Goal: Navigation & Orientation: Understand site structure

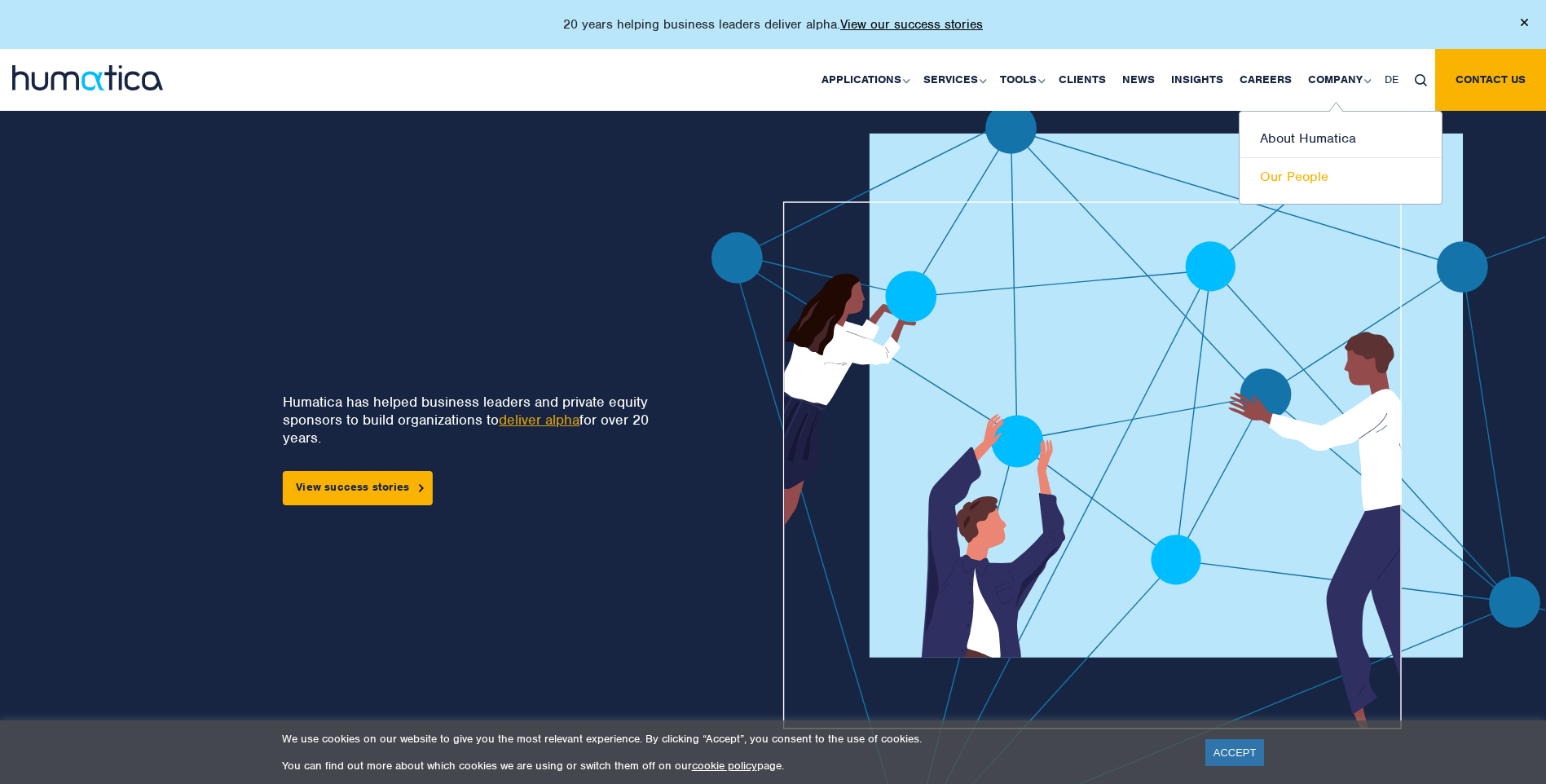
click at [1332, 176] on link "Our People" at bounding box center [1341, 176] width 202 height 37
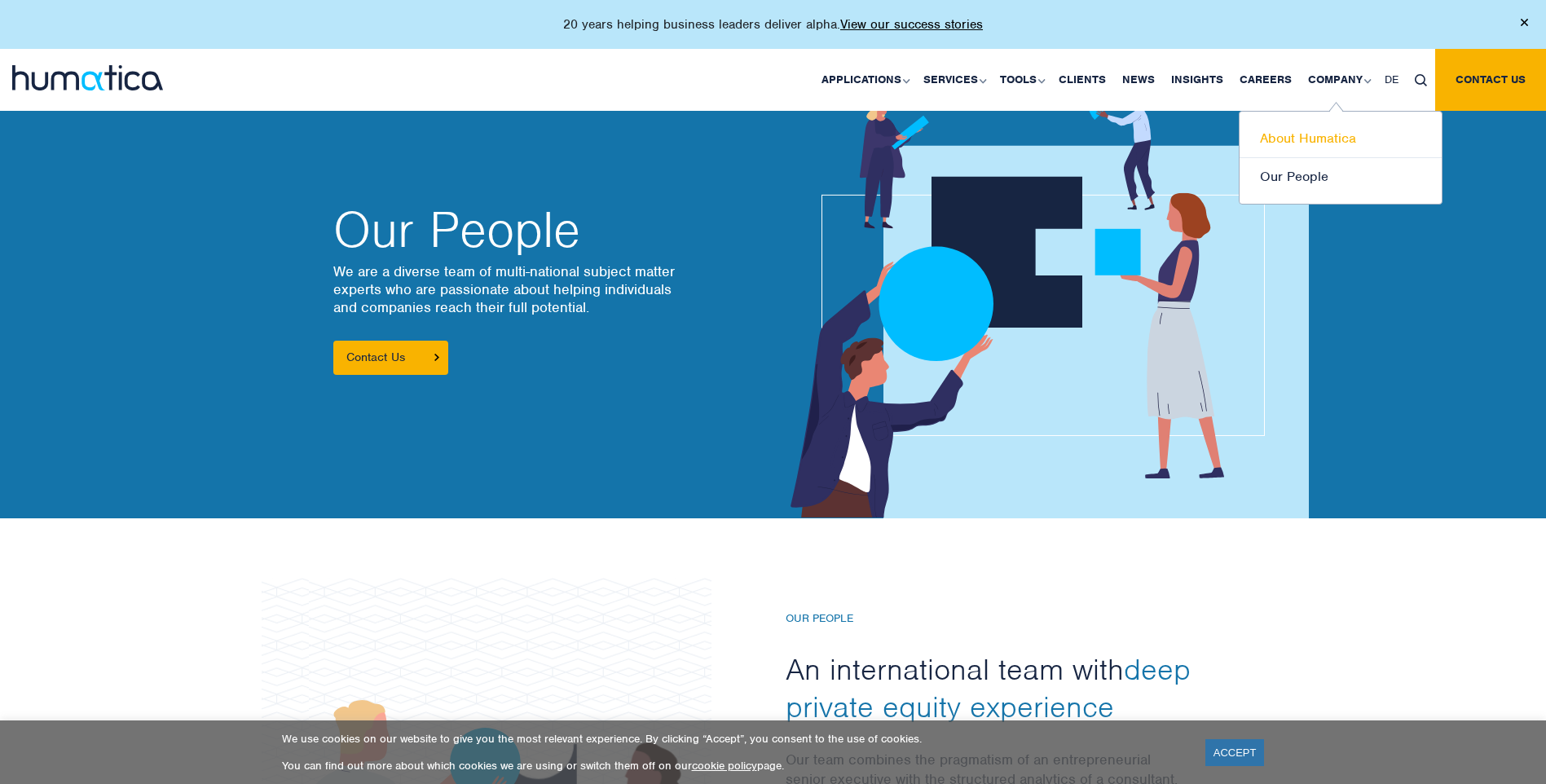
click at [1324, 144] on link "About Humatica" at bounding box center [1341, 138] width 202 height 38
